Goal: Transaction & Acquisition: Purchase product/service

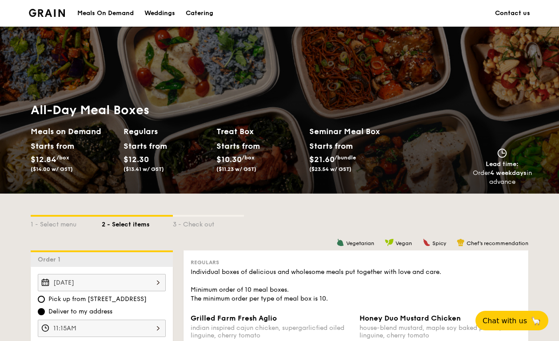
scroll to position [2, 0]
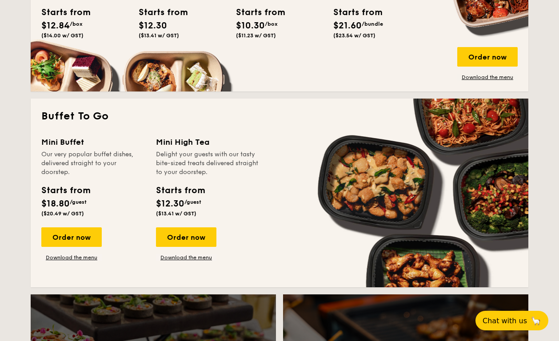
scroll to position [698, 0]
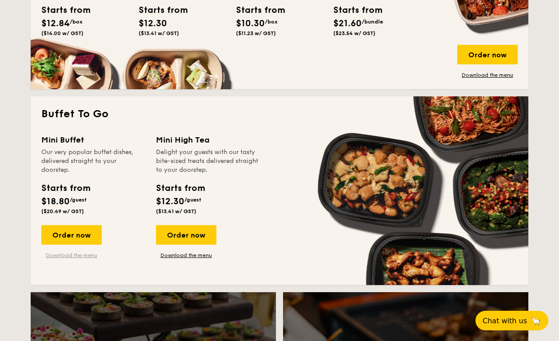
click at [84, 256] on link "Download the menu" at bounding box center [71, 255] width 60 height 7
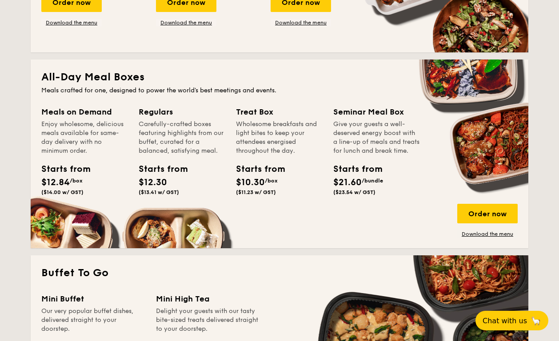
scroll to position [537, 0]
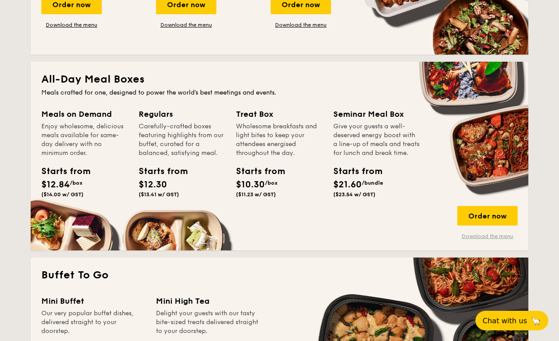
click at [487, 236] on link "Download the menu" at bounding box center [487, 236] width 60 height 7
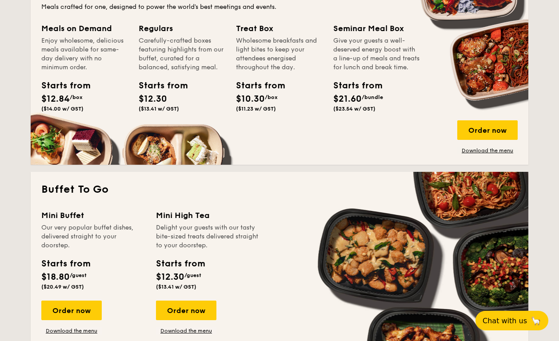
scroll to position [624, 0]
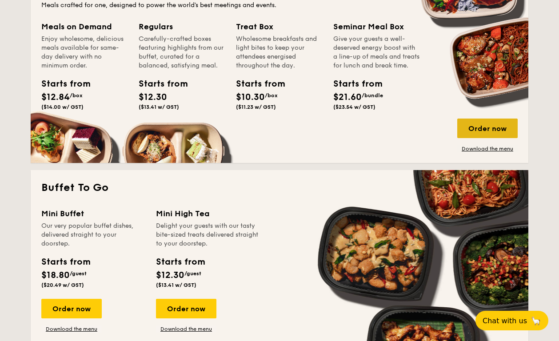
click at [478, 128] on div "Order now" at bounding box center [487, 129] width 60 height 20
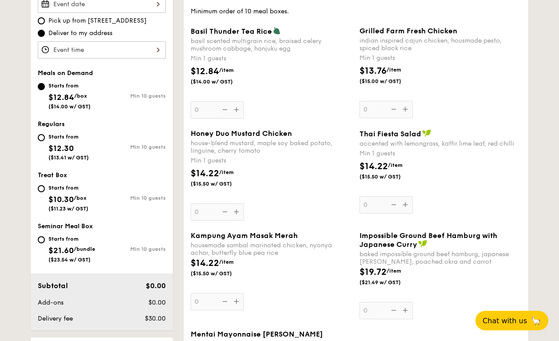
scroll to position [278, 0]
click at [460, 114] on div "Grilled Farm Fresh Chicken indian inspired cajun chicken, housmade pesto, spice…" at bounding box center [440, 72] width 162 height 91
click at [413, 114] on input "0" at bounding box center [385, 109] width 53 height 17
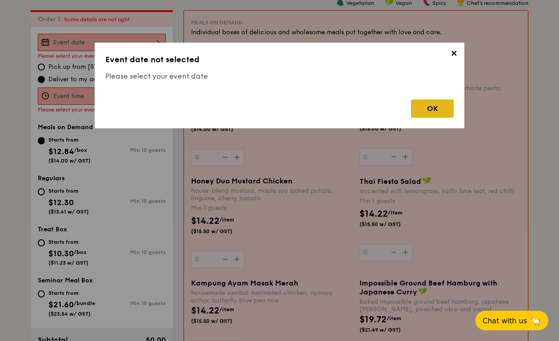
scroll to position [237, 0]
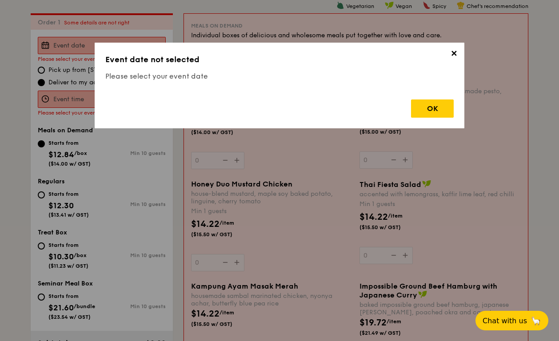
click at [449, 55] on span "✕" at bounding box center [453, 55] width 12 height 12
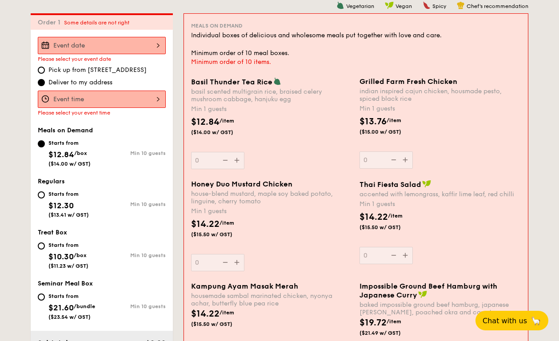
click at [406, 159] on div "Grilled Farm Fresh Chicken indian inspired cajun chicken, housmade pesto, spice…" at bounding box center [439, 122] width 161 height 91
click at [406, 159] on input "0" at bounding box center [385, 159] width 53 height 17
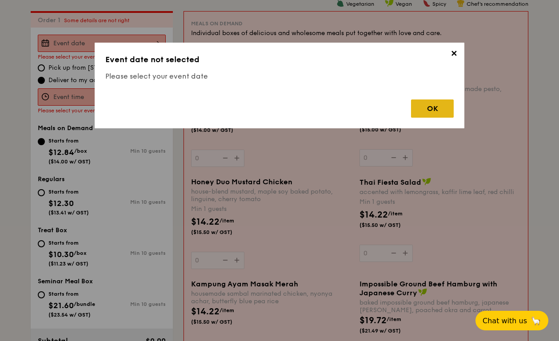
click at [425, 103] on div "OK" at bounding box center [432, 108] width 43 height 18
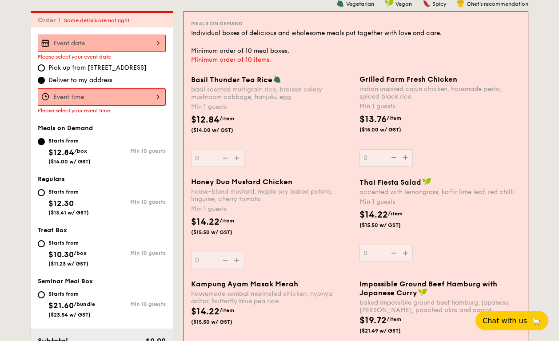
scroll to position [238, 0]
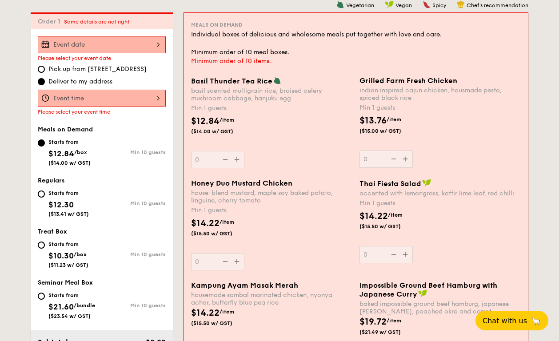
click at [102, 49] on div "2025 Aug [DATE] Tue Wed Thu Fri Sat Sun 1 2 3 4 5 6 7 8 9 10 11 12 13 14 15 16 …" at bounding box center [102, 44] width 128 height 17
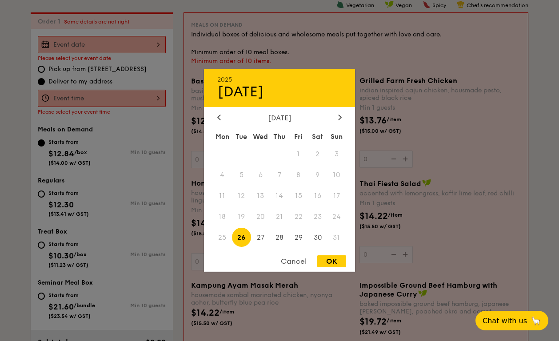
scroll to position [238, 0]
click at [338, 114] on div at bounding box center [340, 118] width 8 height 8
click at [242, 155] on span "2" at bounding box center [241, 154] width 19 height 19
click at [338, 259] on div "OK" at bounding box center [331, 261] width 29 height 12
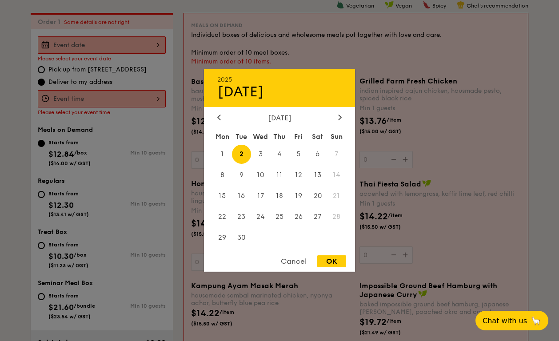
type input "[DATE]"
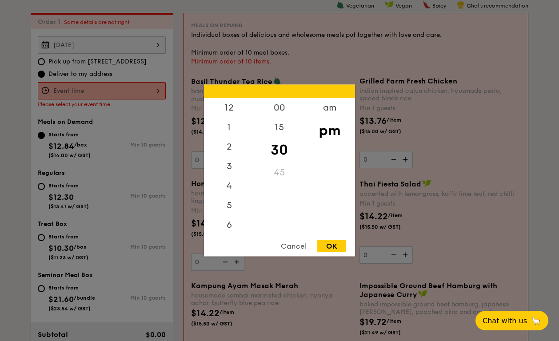
click at [127, 92] on div "12 1 2 3 4 5 6 7 8 9 10 11 00 15 30 45 am pm Cancel OK" at bounding box center [102, 90] width 128 height 17
click at [227, 225] on div "11" at bounding box center [229, 224] width 50 height 20
click at [227, 223] on div "11" at bounding box center [229, 224] width 50 height 20
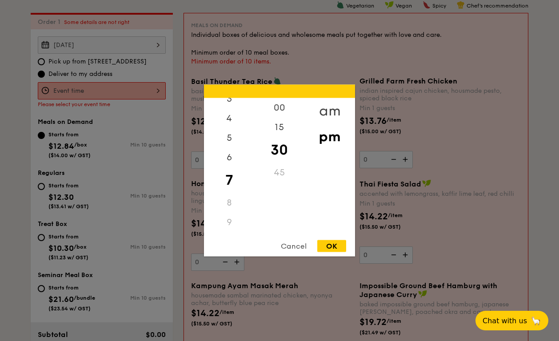
click at [327, 110] on div "am" at bounding box center [329, 111] width 50 height 26
click at [226, 220] on div "11" at bounding box center [229, 226] width 50 height 26
click at [279, 110] on div "00" at bounding box center [279, 111] width 50 height 26
click at [335, 243] on div "OK" at bounding box center [331, 246] width 29 height 12
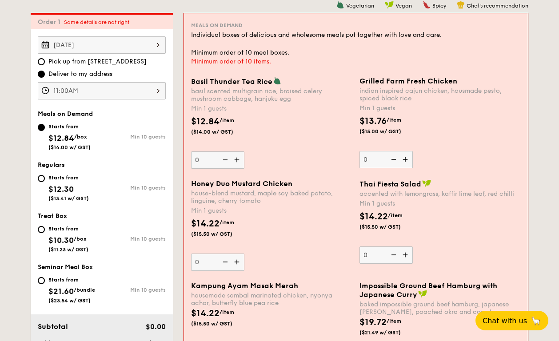
click at [88, 95] on div "11:00AM" at bounding box center [102, 90] width 128 height 17
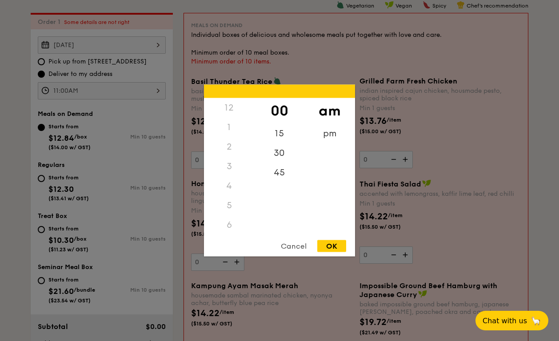
scroll to position [105, 0]
click at [277, 130] on div "15" at bounding box center [279, 137] width 50 height 26
click at [335, 250] on div "OK" at bounding box center [331, 246] width 29 height 12
type input "11:15AM"
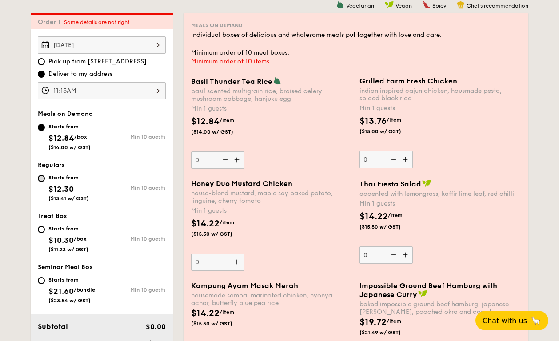
click at [41, 179] on input "Starts from $12.30 ($13.41 w/ GST) Min 10 guests" at bounding box center [41, 178] width 7 height 7
radio input "true"
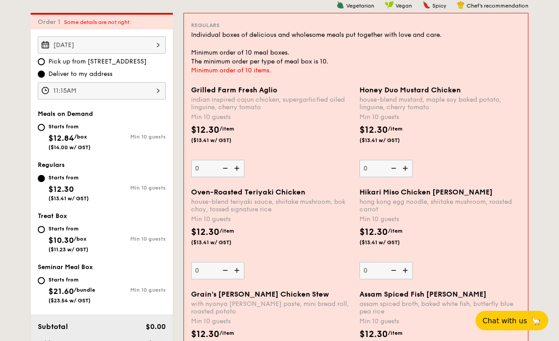
click at [47, 128] on div "Starts from $12.84 /box ($14.00 w/ GST)" at bounding box center [70, 135] width 64 height 29
click at [45, 128] on input "Starts from $12.84 /box ($14.00 w/ GST) Min 10 guests" at bounding box center [41, 127] width 7 height 7
radio input "true"
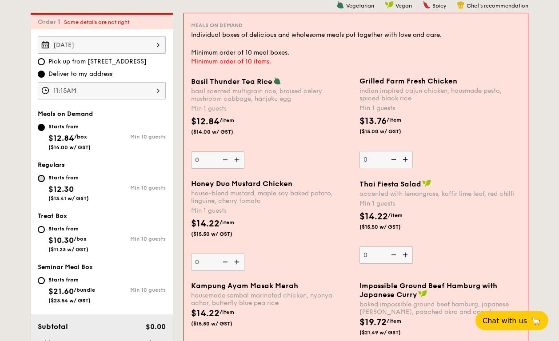
click at [43, 177] on input "Starts from $12.30 ($13.41 w/ GST) Min 10 guests" at bounding box center [41, 178] width 7 height 7
radio input "true"
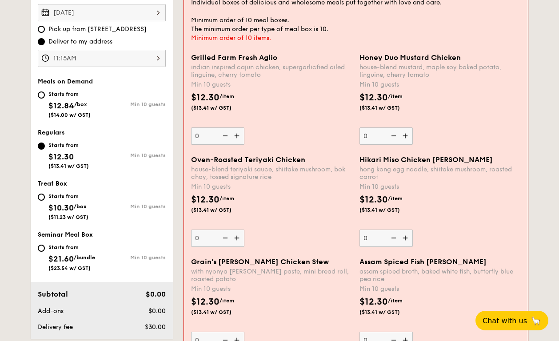
scroll to position [241, 0]
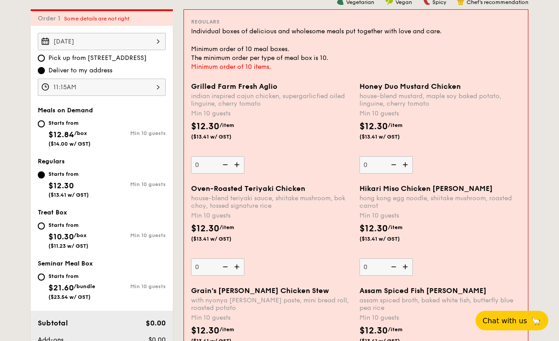
click at [401, 163] on img at bounding box center [405, 164] width 13 height 17
click at [401, 163] on input "0" at bounding box center [385, 164] width 53 height 17
type input "10"
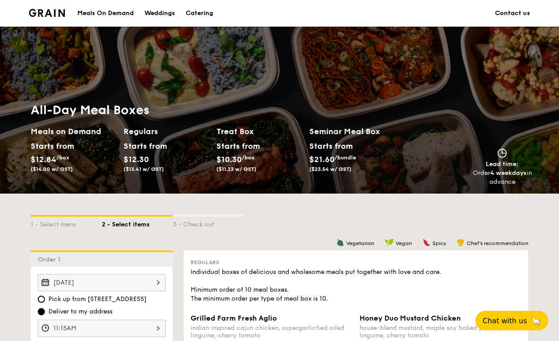
scroll to position [0, 0]
click at [201, 14] on div "Catering" at bounding box center [200, 13] width 28 height 27
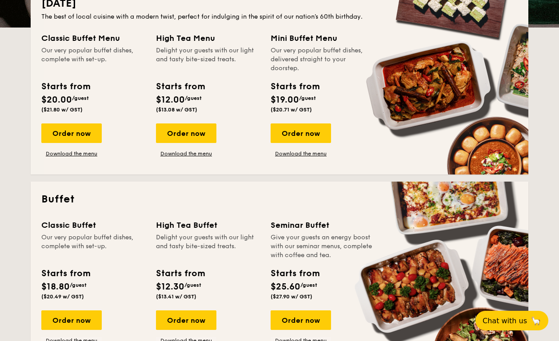
scroll to position [222, 0]
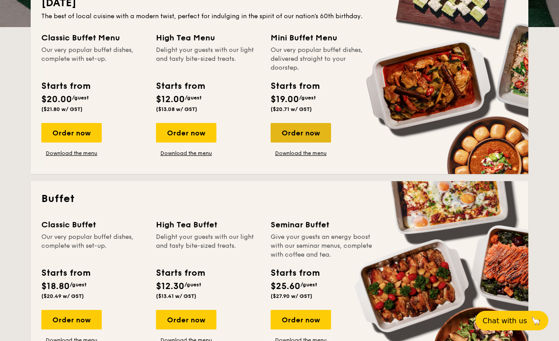
click at [298, 128] on div "Order now" at bounding box center [300, 133] width 60 height 20
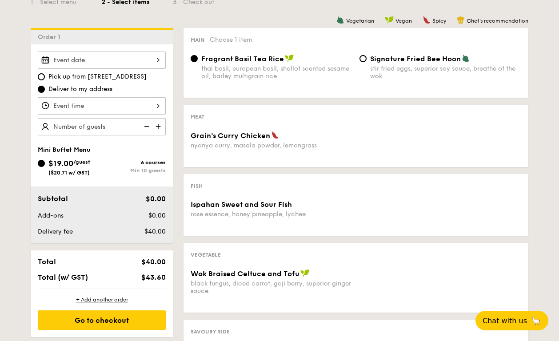
scroll to position [231, 0]
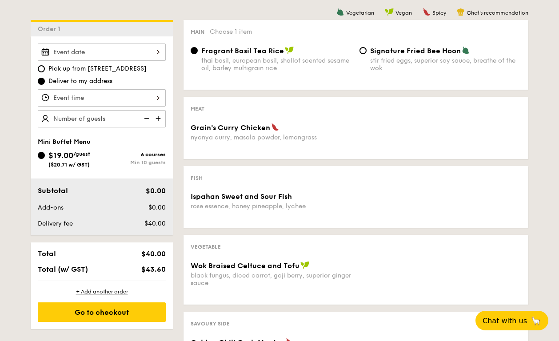
click at [157, 118] on img at bounding box center [158, 118] width 13 height 17
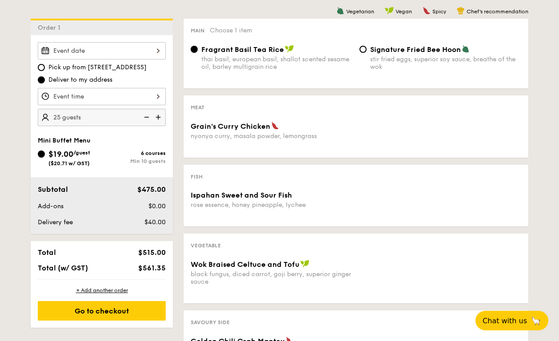
scroll to position [229, 0]
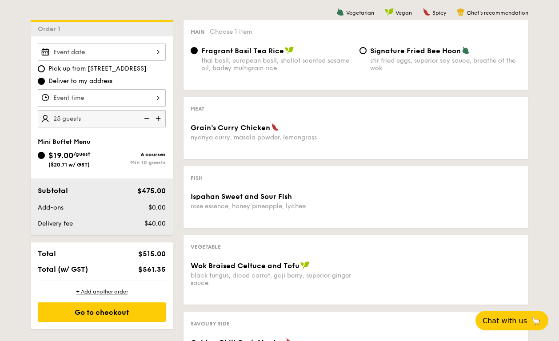
click at [144, 118] on img at bounding box center [145, 118] width 13 height 17
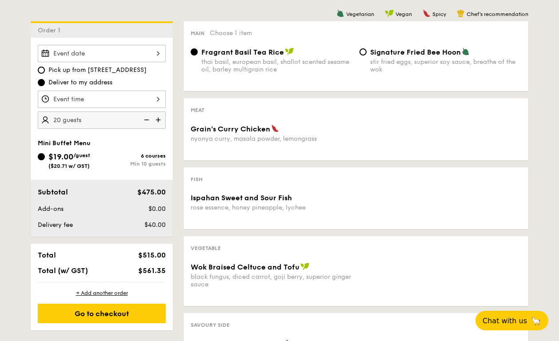
click at [144, 118] on img at bounding box center [145, 119] width 13 height 17
type input "15 guests"
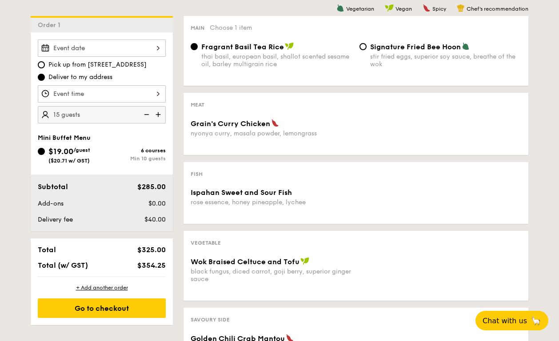
scroll to position [235, 0]
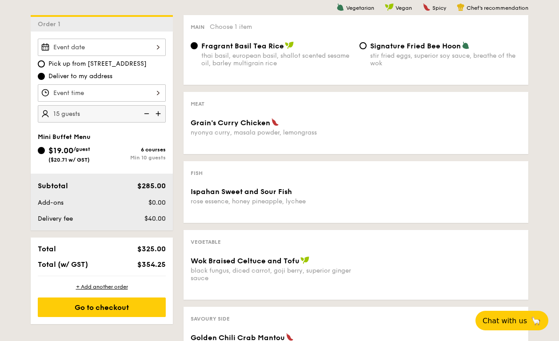
click at [123, 47] on div "2025 Aug [DATE] Tue Wed Thu Fri Sat Sun 1 2 3 4 5 6 7 8 9 10 11 12 13 14 15 16 …" at bounding box center [102, 47] width 128 height 17
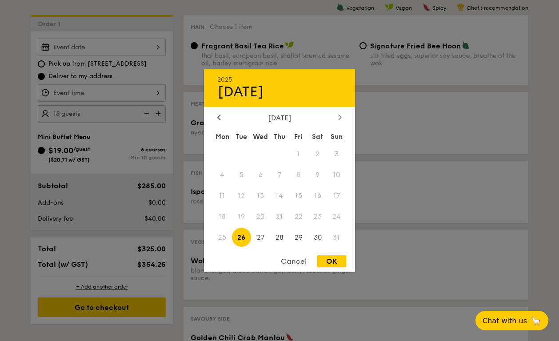
click at [338, 116] on div at bounding box center [340, 118] width 8 height 8
drag, startPoint x: 240, startPoint y: 155, endPoint x: 224, endPoint y: 124, distance: 34.0
click at [240, 155] on span "2" at bounding box center [241, 154] width 19 height 19
drag, startPoint x: 294, startPoint y: 264, endPoint x: 211, endPoint y: 149, distance: 141.5
click at [294, 261] on div "Cancel" at bounding box center [294, 261] width 44 height 12
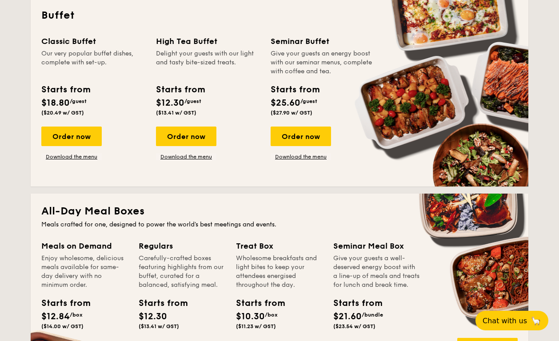
scroll to position [414, 0]
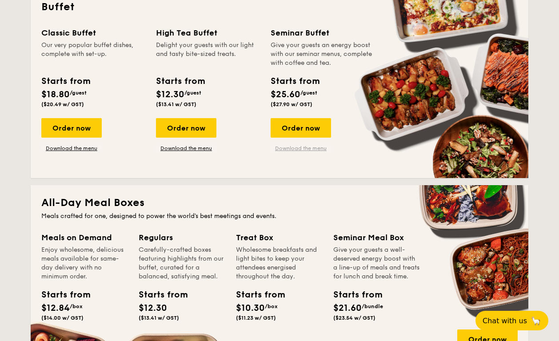
click at [302, 151] on link "Download the menu" at bounding box center [300, 148] width 60 height 7
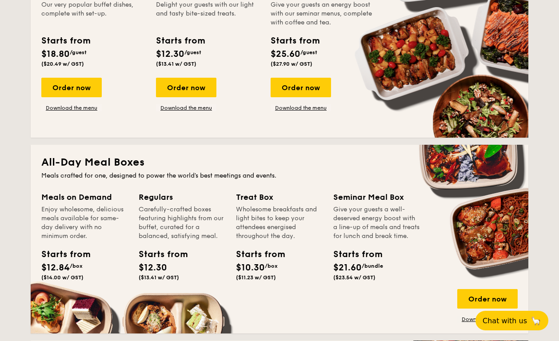
scroll to position [389, 0]
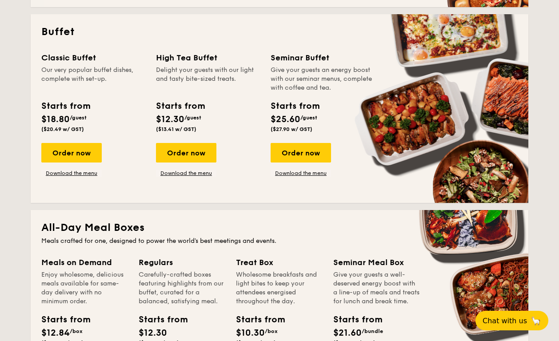
click at [73, 166] on div "Order now Download the menu" at bounding box center [71, 160] width 60 height 34
click at [72, 171] on link "Download the menu" at bounding box center [71, 173] width 60 height 7
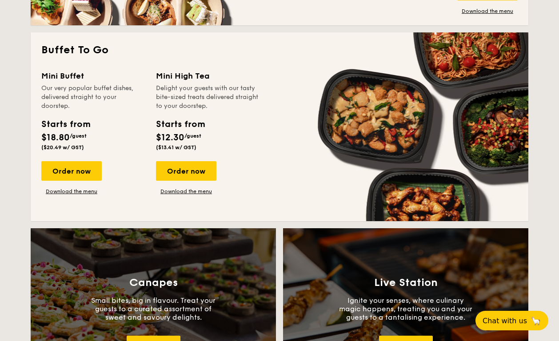
scroll to position [798, 0]
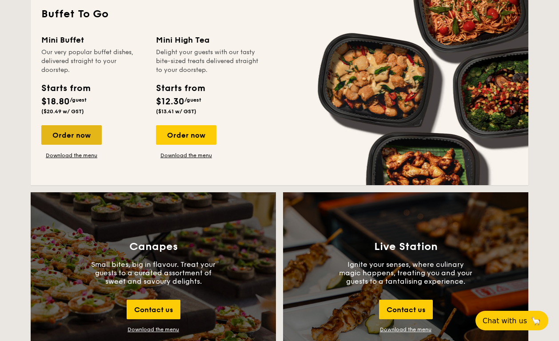
click at [80, 132] on div "Order now" at bounding box center [71, 135] width 60 height 20
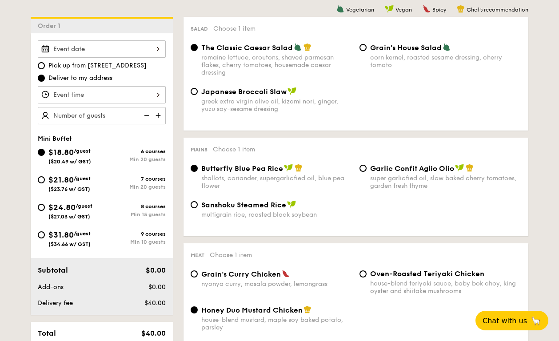
scroll to position [234, 0]
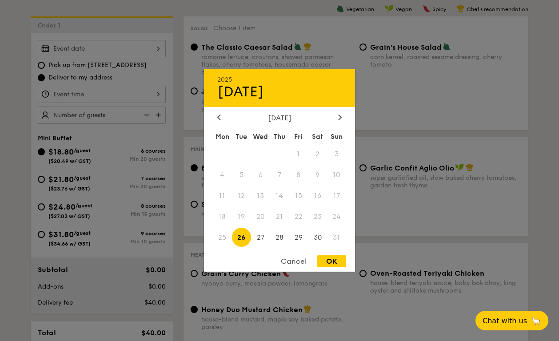
click at [124, 52] on div "2025 Aug [DATE] Tue Wed Thu Fri Sat Sun 1 2 3 4 5 6 7 8 9 10 11 12 13 14 15 16 …" at bounding box center [102, 48] width 128 height 17
click at [336, 111] on div "2025 Aug [DATE] Tue Wed Thu Fri Sat Sun 1 2 3 4 5 6 7 8 9 10 11 12 13 14 15 16 …" at bounding box center [279, 170] width 151 height 203
drag, startPoint x: 337, startPoint y: 115, endPoint x: 325, endPoint y: 125, distance: 15.5
click at [338, 115] on div at bounding box center [340, 118] width 8 height 8
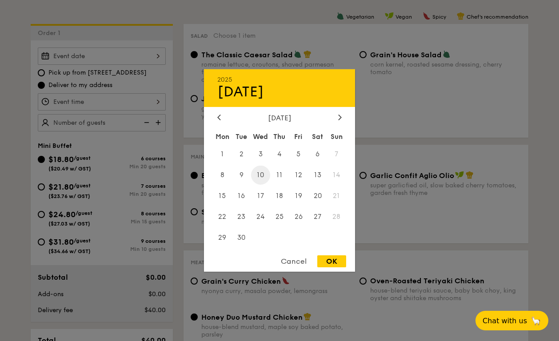
scroll to position [224, 0]
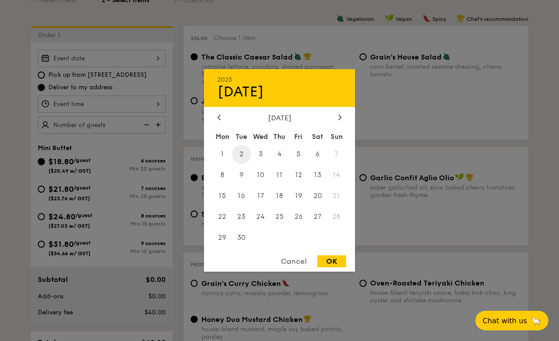
click at [242, 155] on span "2" at bounding box center [241, 154] width 19 height 19
click at [337, 258] on div "OK" at bounding box center [331, 261] width 29 height 12
type input "[DATE]"
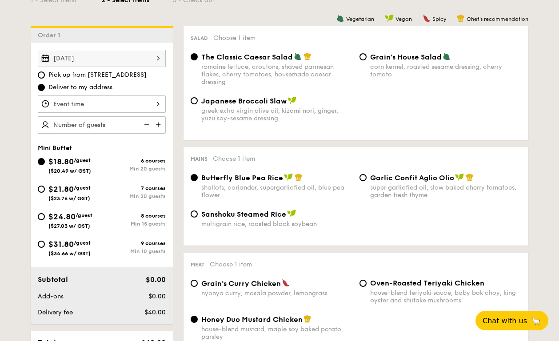
click at [163, 124] on img at bounding box center [158, 124] width 13 height 17
type input "20 guests"
click at [145, 124] on img at bounding box center [145, 124] width 13 height 17
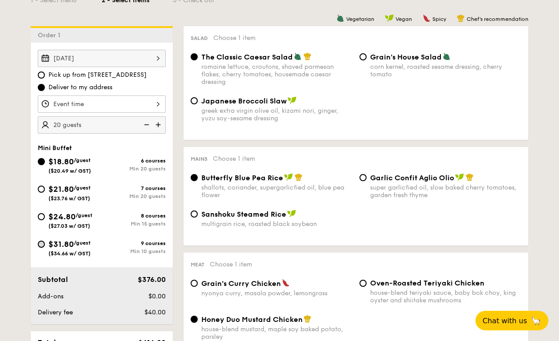
click at [43, 245] on input "$31.80 /guest ($34.66 w/ GST) 9 courses Min 10 guests" at bounding box center [41, 244] width 7 height 7
radio input "true"
radio input "false"
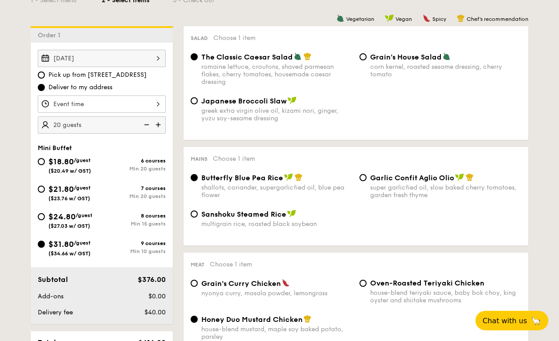
radio input "true"
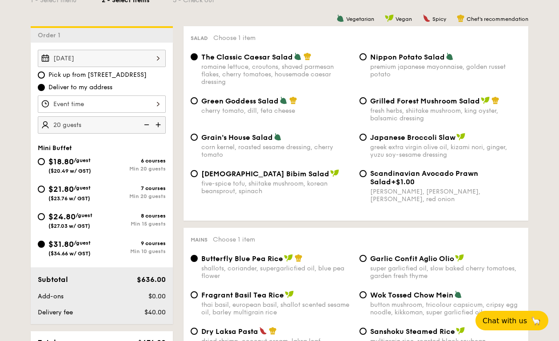
click at [147, 125] on img at bounding box center [145, 124] width 13 height 17
type input "15 guests"
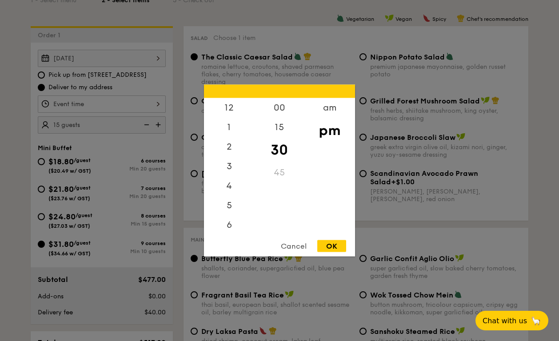
click at [142, 103] on div "12 1 2 3 4 5 6 7 8 9 10 11 00 15 30 45 am pm Cancel OK" at bounding box center [102, 103] width 128 height 17
drag, startPoint x: 402, startPoint y: 225, endPoint x: 347, endPoint y: 231, distance: 55.3
click at [402, 225] on div at bounding box center [279, 170] width 559 height 341
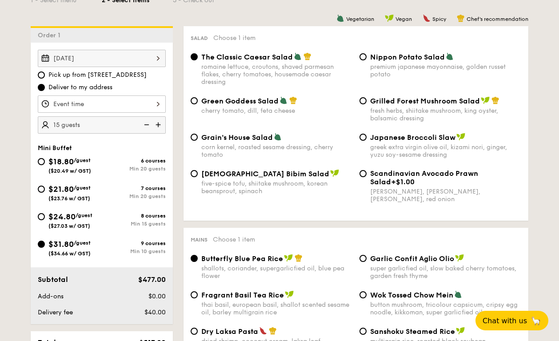
scroll to position [229, 0]
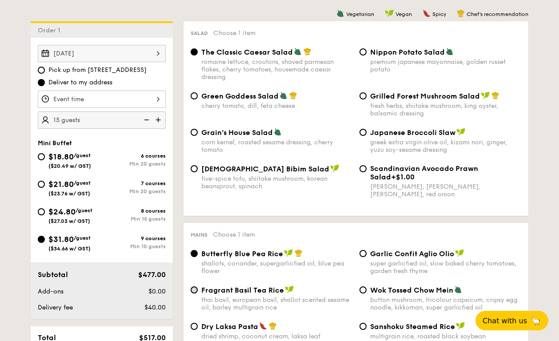
click at [195, 288] on input "Fragrant Basil Tea Rice thai basil, european basil, shallot scented sesame oil,…" at bounding box center [194, 289] width 7 height 7
radio input "true"
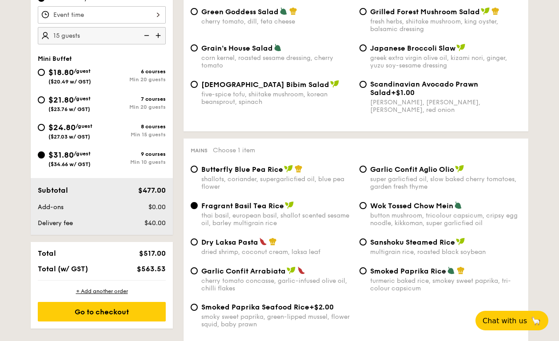
scroll to position [314, 0]
click at [366, 169] on input "Garlic Confit Aglio Olio super garlicfied oil, slow baked cherry tomatoes, gard…" at bounding box center [362, 169] width 7 height 7
radio input "true"
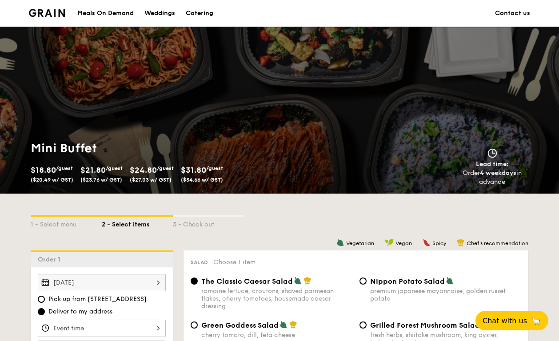
scroll to position [0, 0]
